Goal: Ask a question

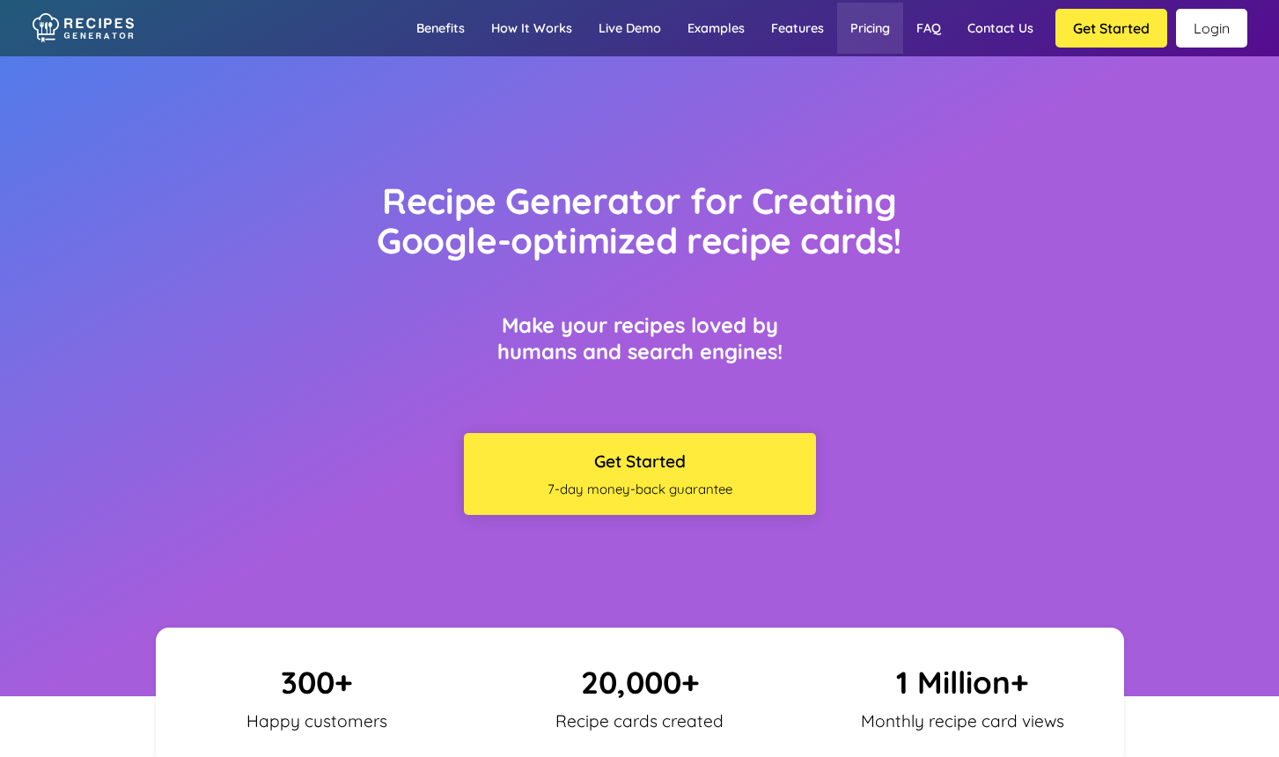
click at [872, 33] on link "Pricing" at bounding box center [870, 28] width 66 height 51
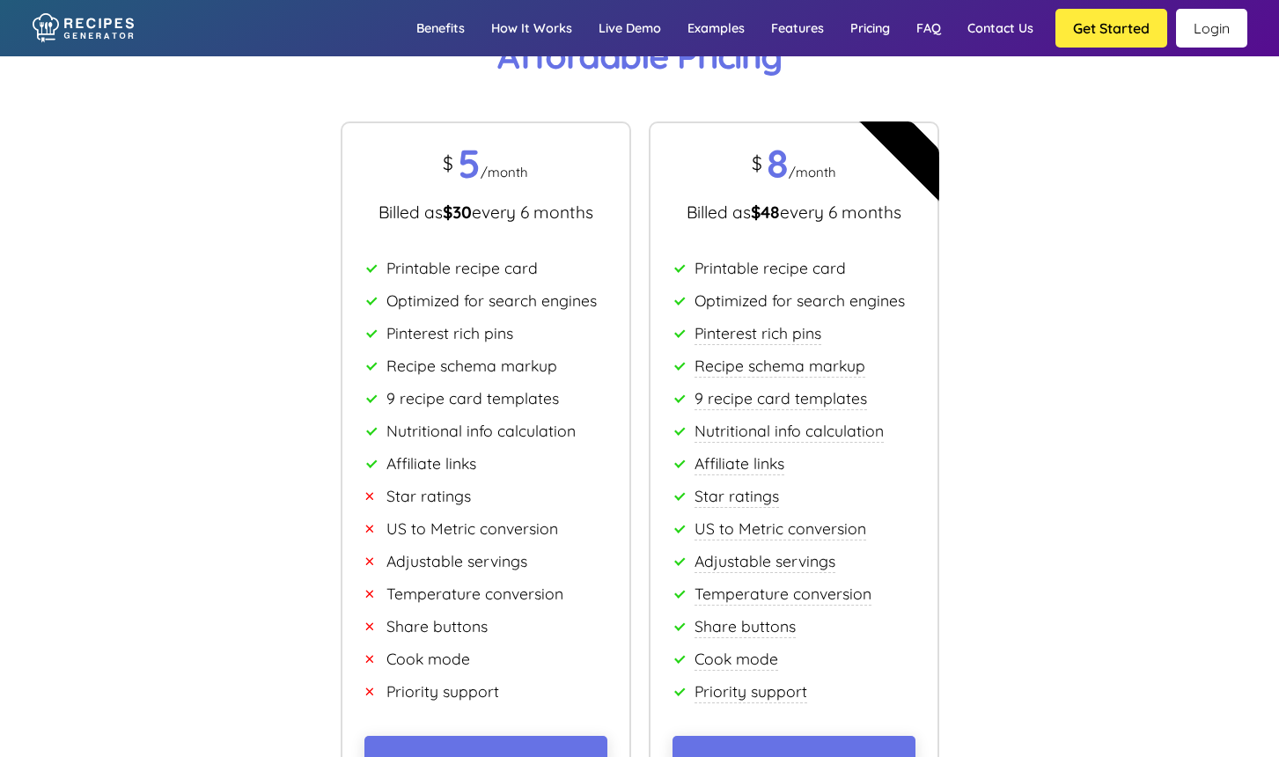
scroll to position [10498, 0]
drag, startPoint x: 589, startPoint y: 173, endPoint x: 911, endPoint y: 168, distance: 322.2
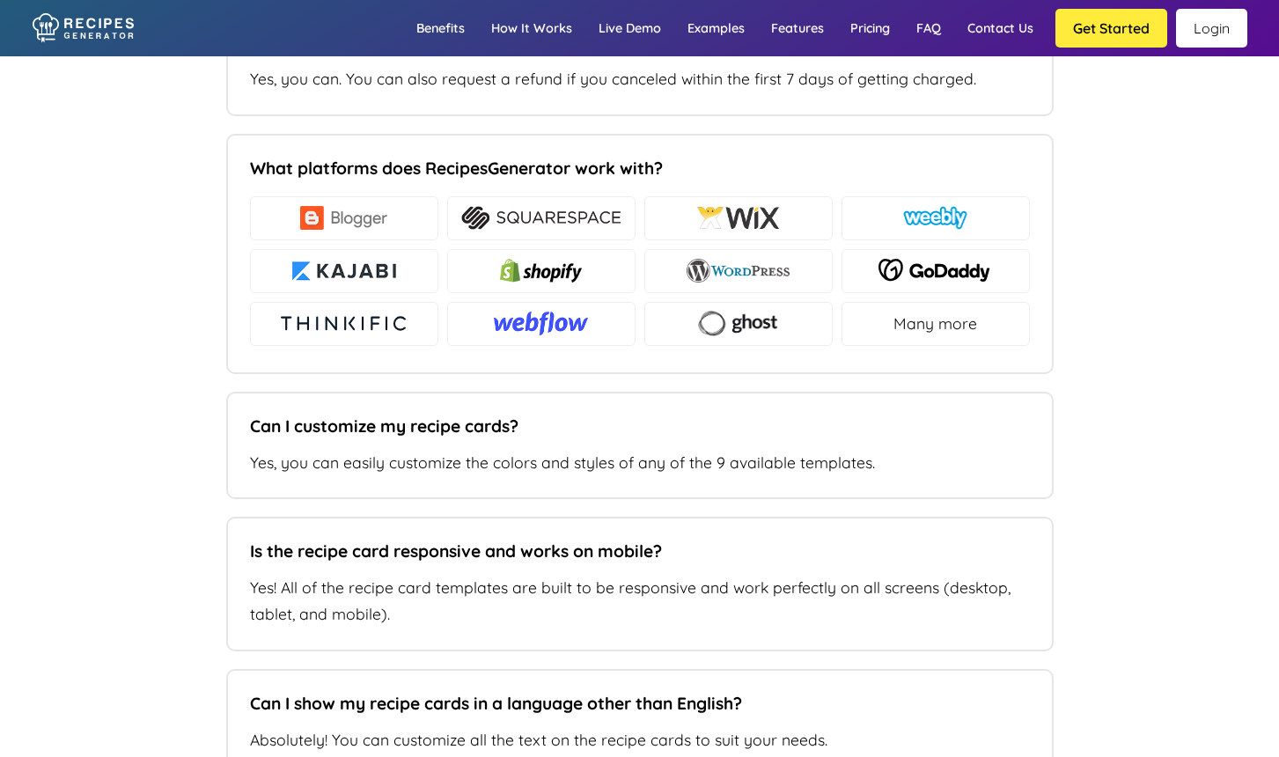
type input "[EMAIL_ADDRESS][DOMAIN_NAME]"
type input "[DOMAIN_NAME]"
type textarea "How do I cancel my subscription? And if I cancel, will the recipes I have on my…"
